Goal: Information Seeking & Learning: Learn about a topic

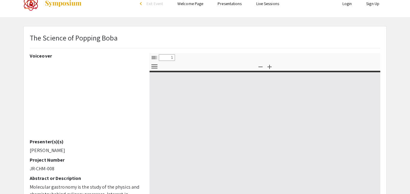
select select "custom"
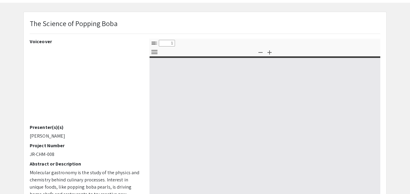
type input "0"
select select "custom"
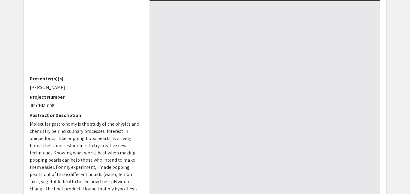
scroll to position [73, 0]
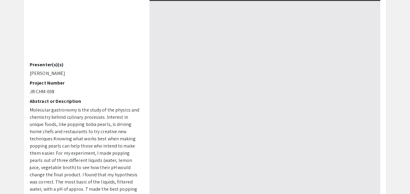
type input "1"
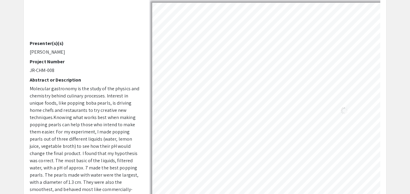
scroll to position [39, 0]
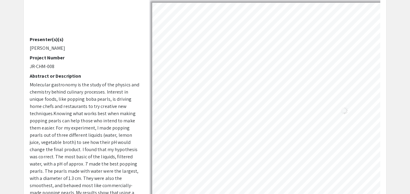
select select "auto"
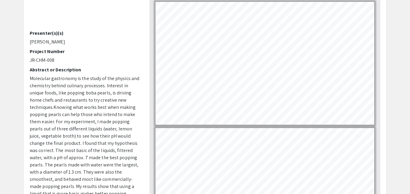
scroll to position [46, 0]
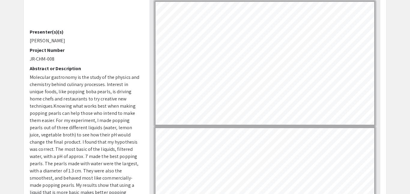
click at [29, 37] on div "Voiceover Presenter(s)(s) Chloe McCrea Project Number JR-CHM-008 Abstract or De…" at bounding box center [85, 95] width 120 height 210
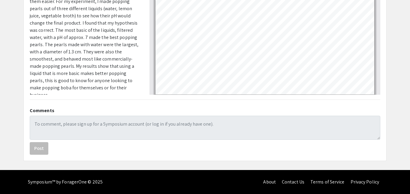
scroll to position [686, 0]
type input "7"
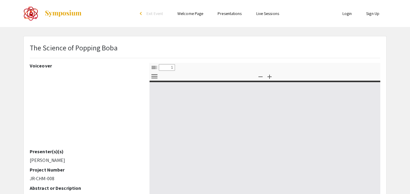
select select "custom"
type input "0"
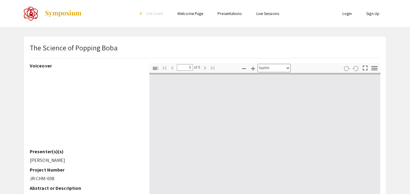
select select "auto"
type input "1"
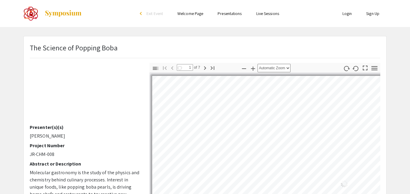
select select "auto"
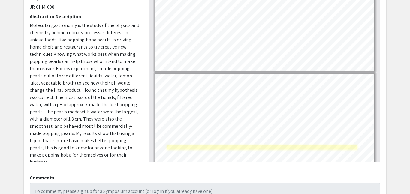
scroll to position [686, 0]
type input "7"
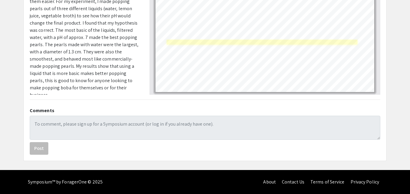
scroll to position [0, 0]
